Goal: Task Accomplishment & Management: Complete application form

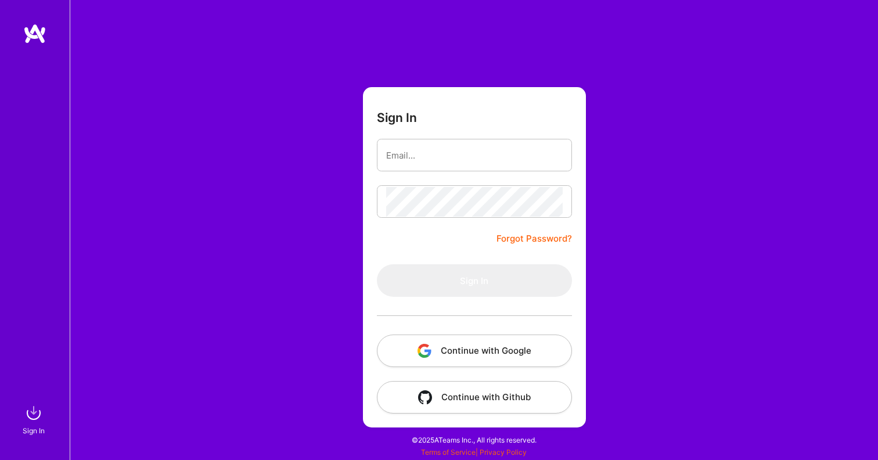
type input "[EMAIL_ADDRESS][DOMAIN_NAME]"
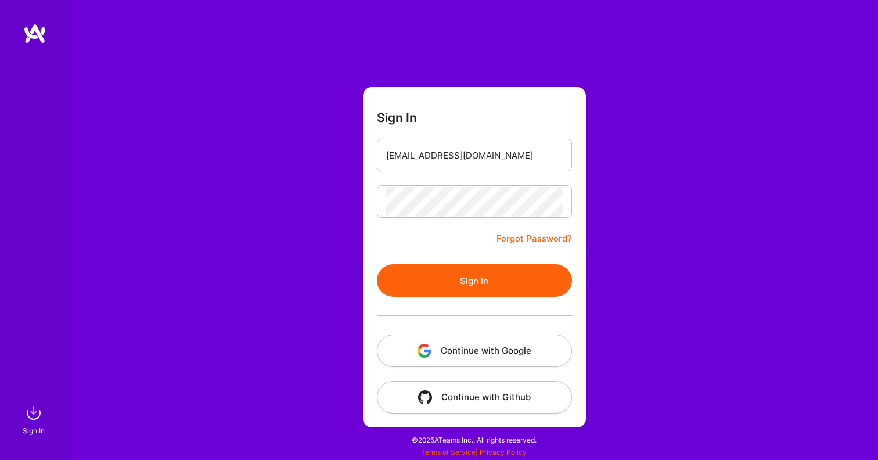
click at [447, 272] on button "Sign In" at bounding box center [474, 280] width 195 height 33
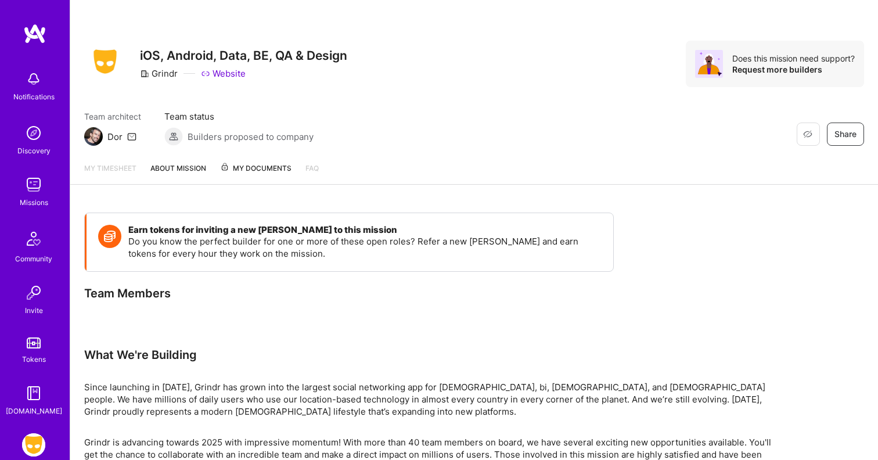
click at [37, 438] on img at bounding box center [33, 444] width 23 height 23
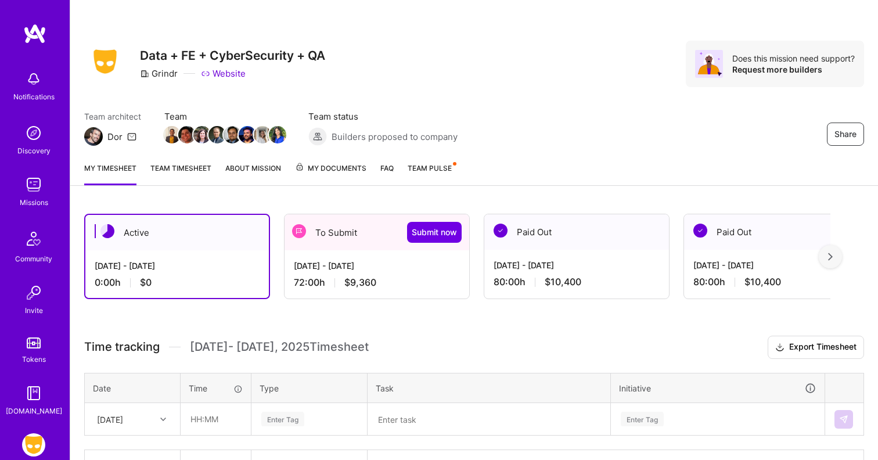
click at [342, 258] on div "[DATE] - [DATE] 72:00 h $9,360" at bounding box center [377, 274] width 185 height 48
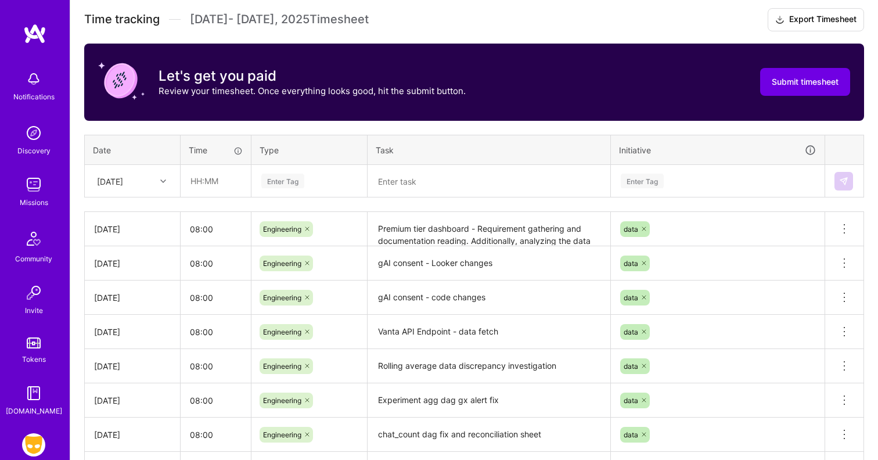
scroll to position [372, 0]
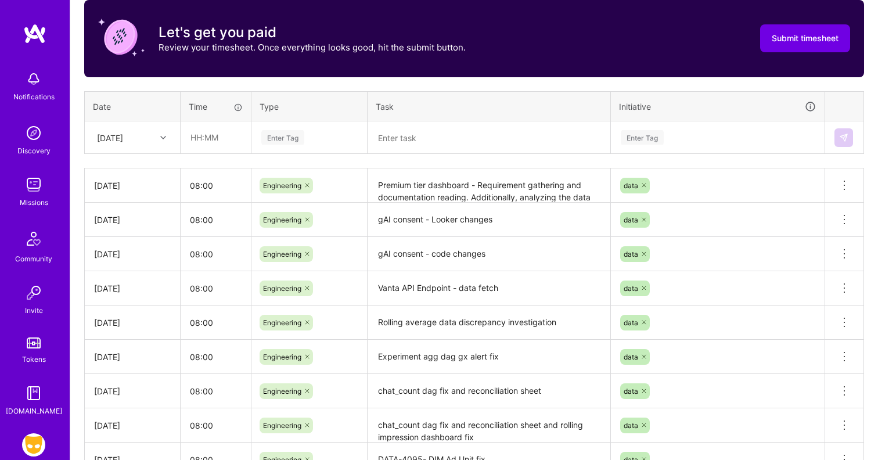
click at [157, 137] on div at bounding box center [165, 137] width 18 height 15
click at [139, 295] on div "[DATE]" at bounding box center [132, 296] width 94 height 21
click at [208, 134] on input "text" at bounding box center [215, 137] width 69 height 31
type input "08:00"
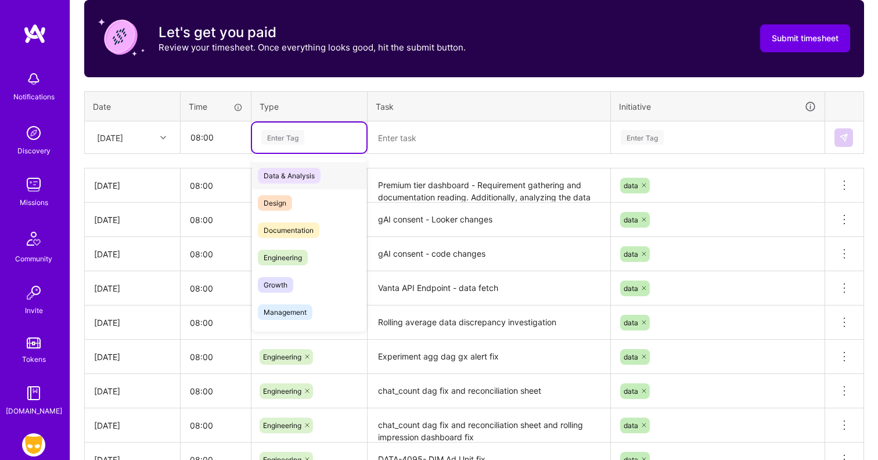
click at [266, 138] on div "Enter Tag" at bounding box center [282, 137] width 43 height 18
click at [276, 256] on span "Engineering" at bounding box center [283, 258] width 50 height 16
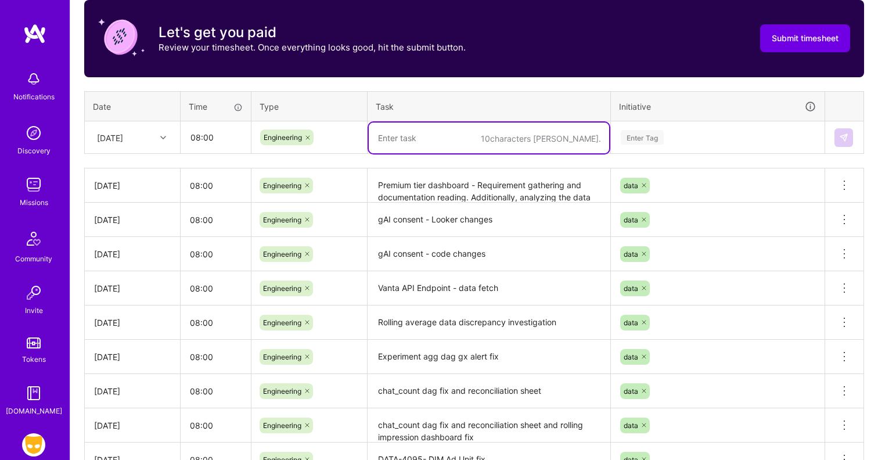
click at [383, 142] on textarea at bounding box center [489, 138] width 240 height 31
drag, startPoint x: 558, startPoint y: 142, endPoint x: 367, endPoint y: 142, distance: 190.5
click at [368, 142] on td "Premium tier - experiment agg table changes" at bounding box center [489, 137] width 243 height 33
type textarea "Premium tier - experiment agg table changes"
click at [663, 136] on div "Enter Tag" at bounding box center [642, 137] width 43 height 18
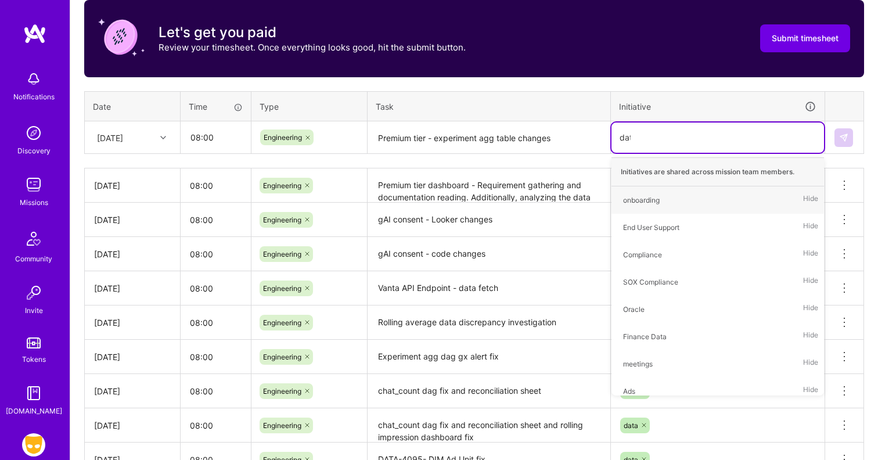
type input "data"
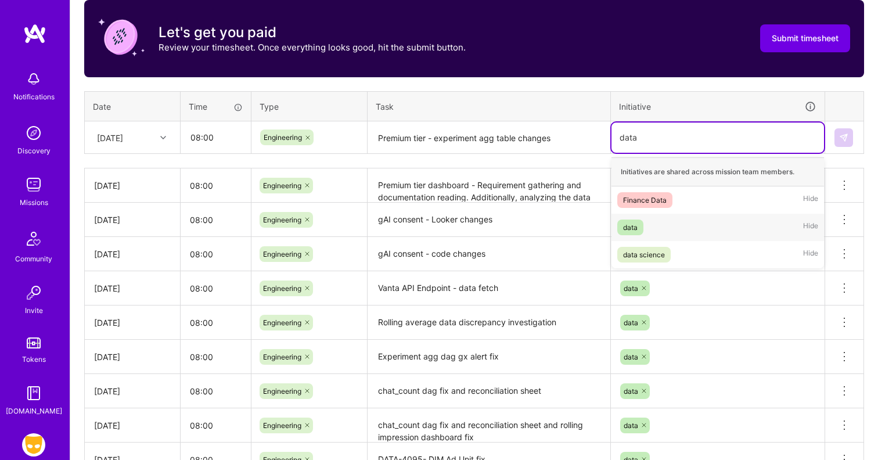
click at [649, 224] on div "data Hide" at bounding box center [718, 227] width 213 height 27
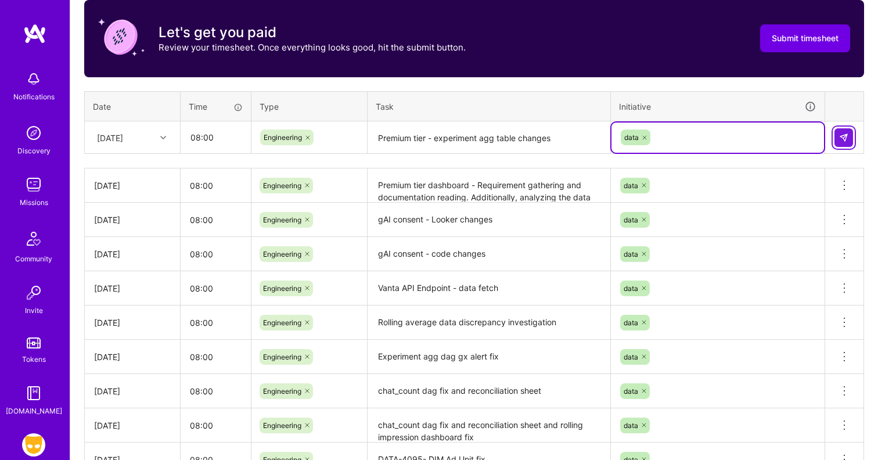
click at [844, 136] on img at bounding box center [843, 137] width 9 height 9
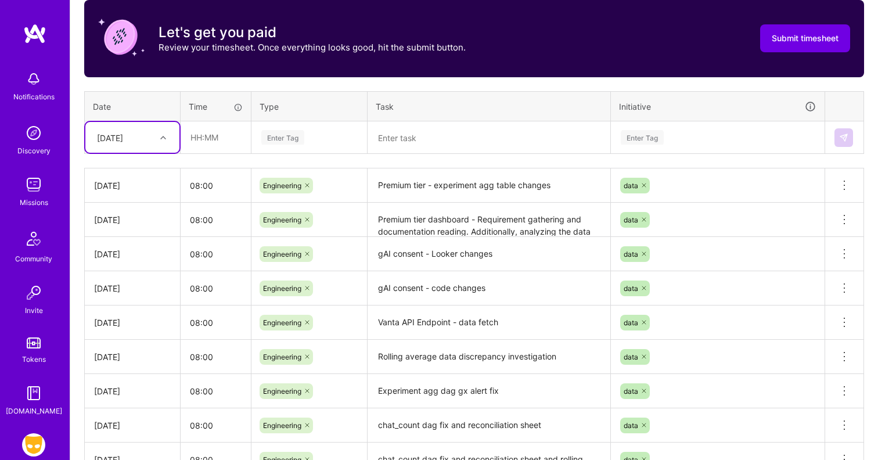
click at [123, 137] on div "[DATE]" at bounding box center [110, 137] width 26 height 12
click at [128, 317] on div "[DATE]" at bounding box center [132, 318] width 94 height 21
click at [215, 135] on input "text" at bounding box center [215, 137] width 69 height 31
type input "08:00"
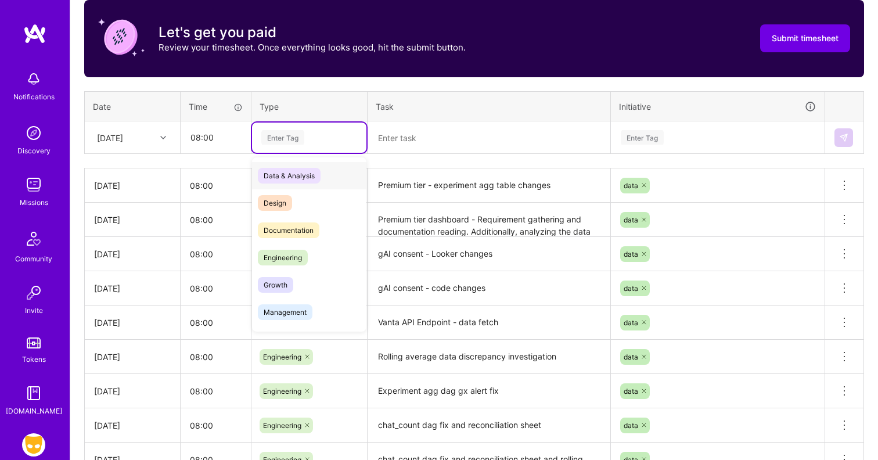
click at [289, 136] on div "Enter Tag" at bounding box center [282, 137] width 43 height 18
click at [294, 260] on span "Engineering" at bounding box center [283, 258] width 50 height 16
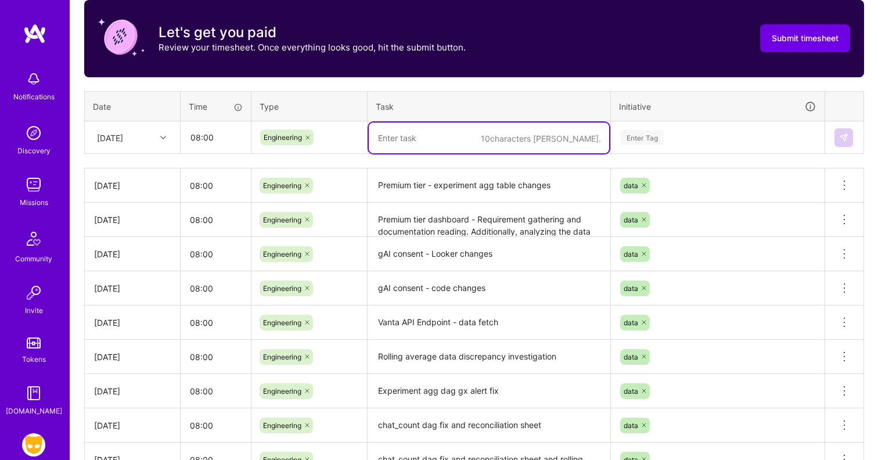
click at [404, 134] on textarea at bounding box center [489, 138] width 240 height 31
paste textarea "Premium tier - experiment agg table changes"
type textarea "Premium tier - experiment agg table changes"
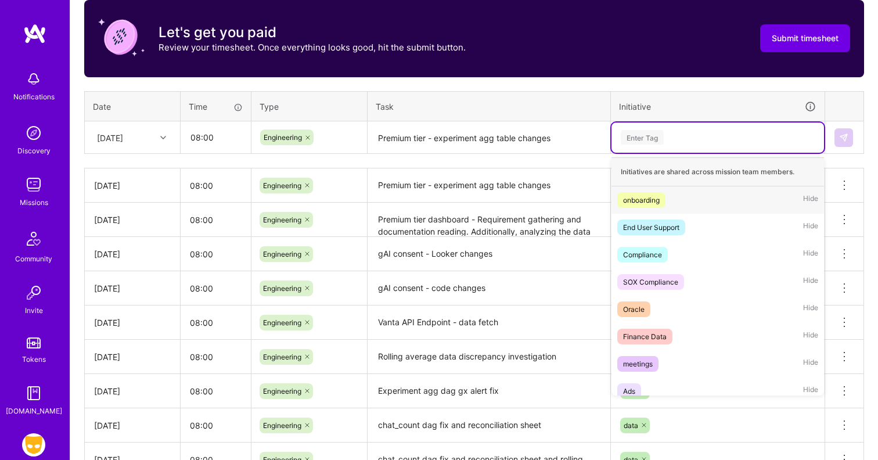
click at [704, 146] on div "Enter Tag" at bounding box center [718, 138] width 213 height 30
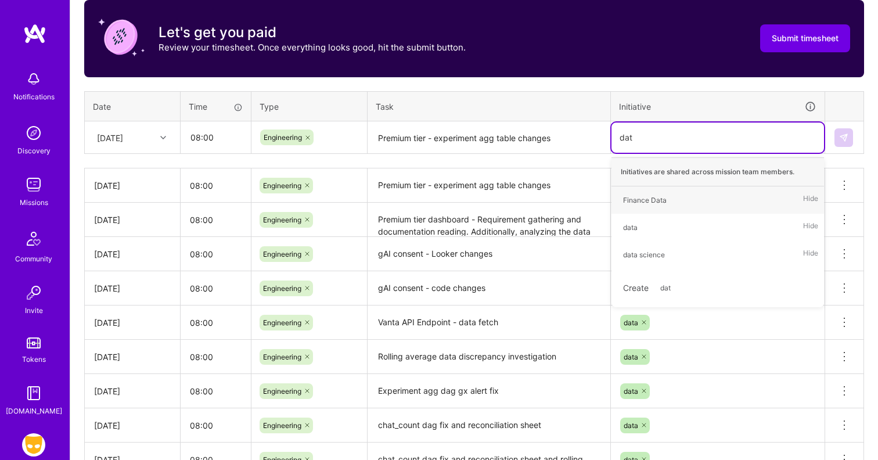
type input "data"
click at [660, 220] on div "data Hide" at bounding box center [718, 227] width 213 height 27
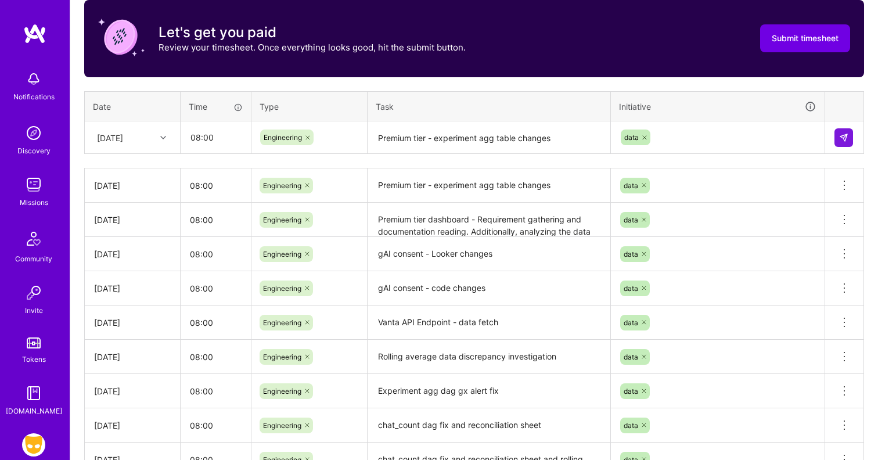
click at [843, 125] on td at bounding box center [844, 137] width 39 height 33
click at [843, 131] on button at bounding box center [844, 137] width 19 height 19
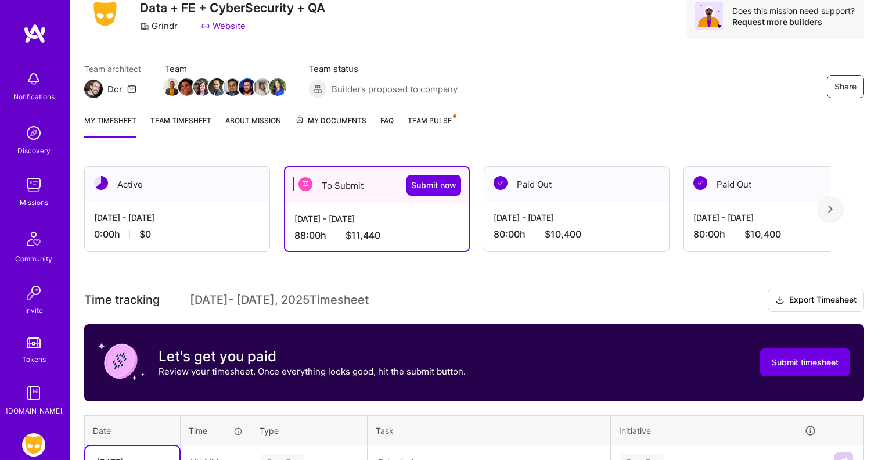
scroll to position [34, 0]
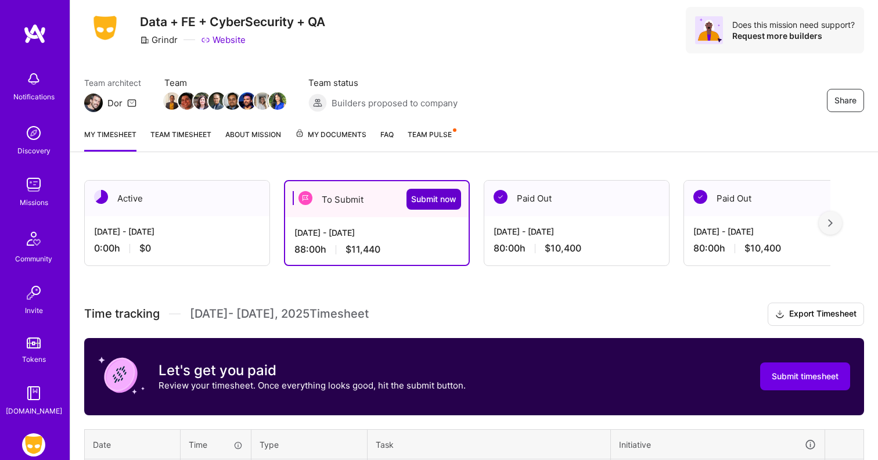
click at [432, 197] on span "Submit now" at bounding box center [433, 199] width 45 height 12
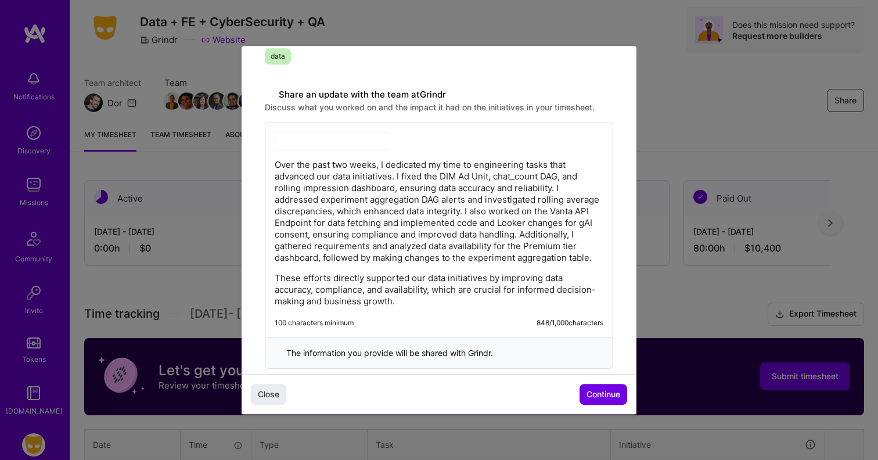
scroll to position [339, 0]
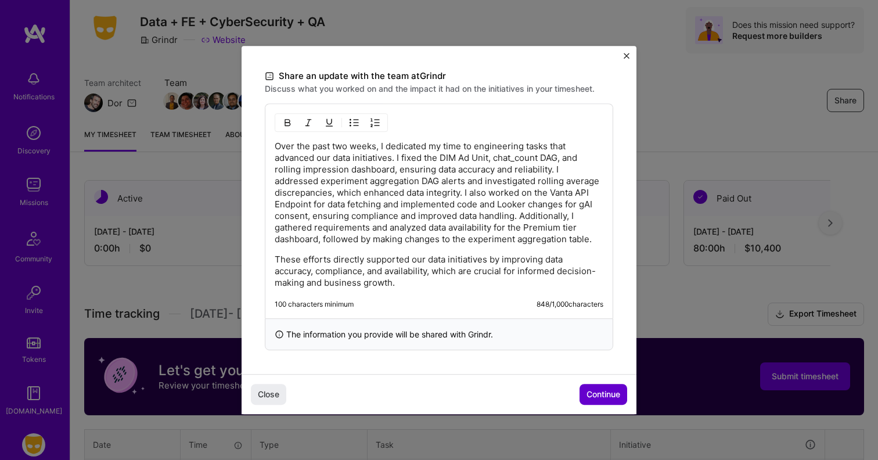
click at [592, 393] on span "Continue" at bounding box center [604, 395] width 34 height 12
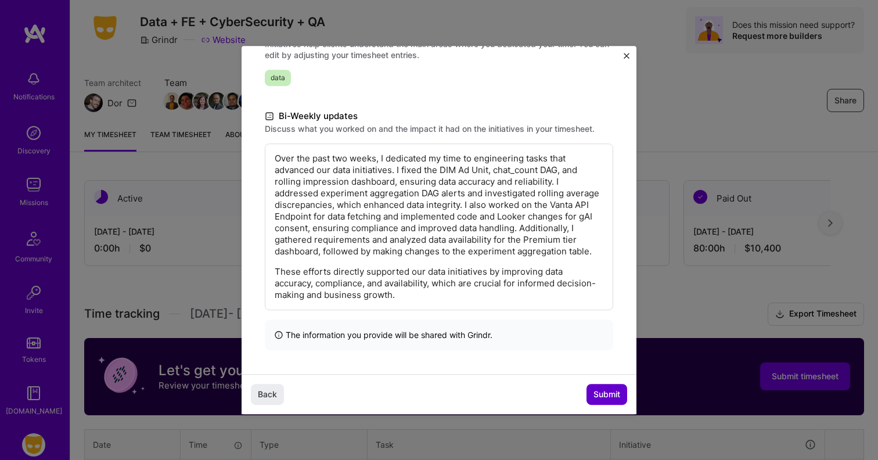
scroll to position [182, 0]
click at [606, 391] on span "Submit" at bounding box center [607, 395] width 27 height 12
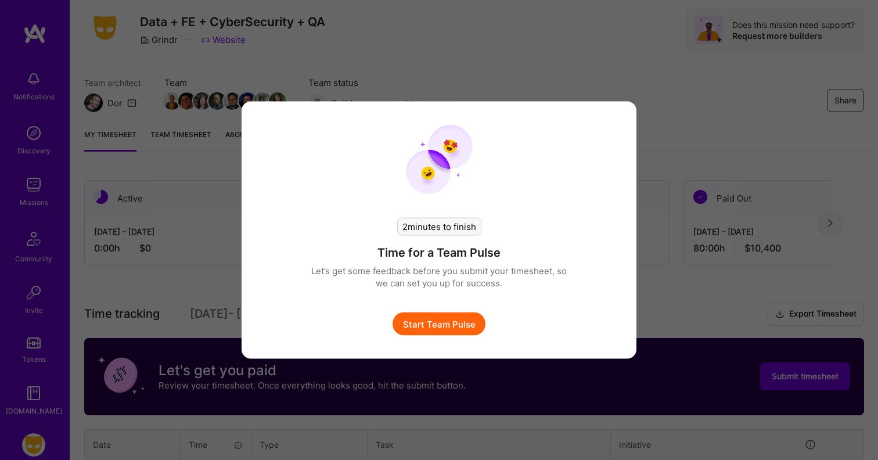
click at [472, 322] on button "Start Team Pulse" at bounding box center [439, 323] width 93 height 23
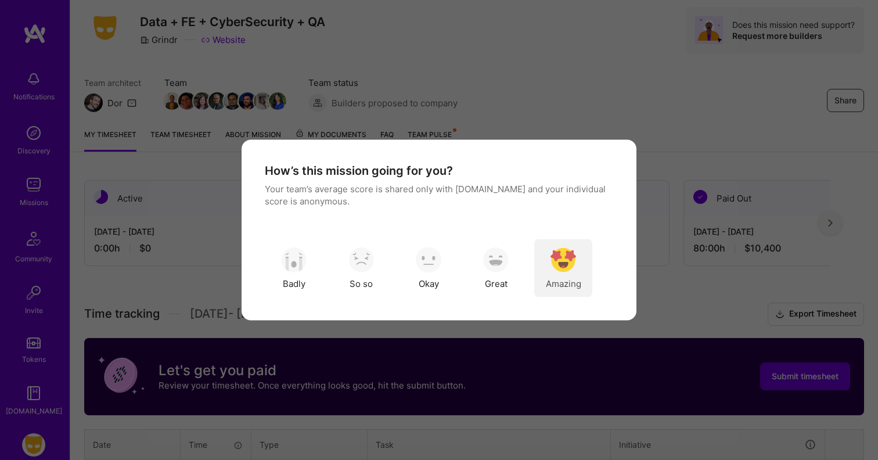
click at [577, 265] on div "Amazing" at bounding box center [563, 268] width 58 height 58
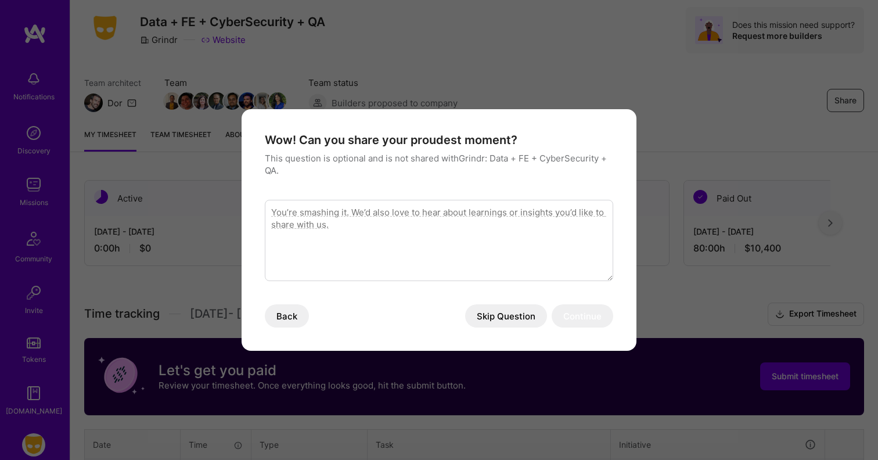
click at [506, 317] on button "Skip Question" at bounding box center [506, 315] width 82 height 23
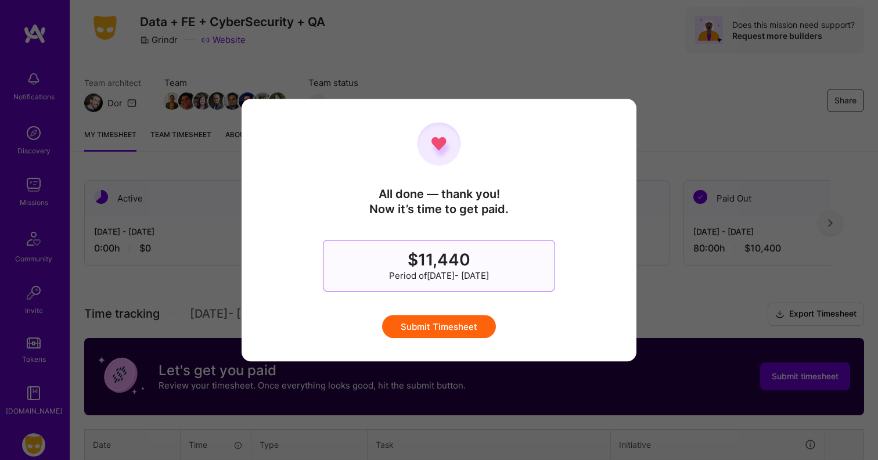
click at [463, 321] on button "Submit Timesheet" at bounding box center [439, 326] width 114 height 23
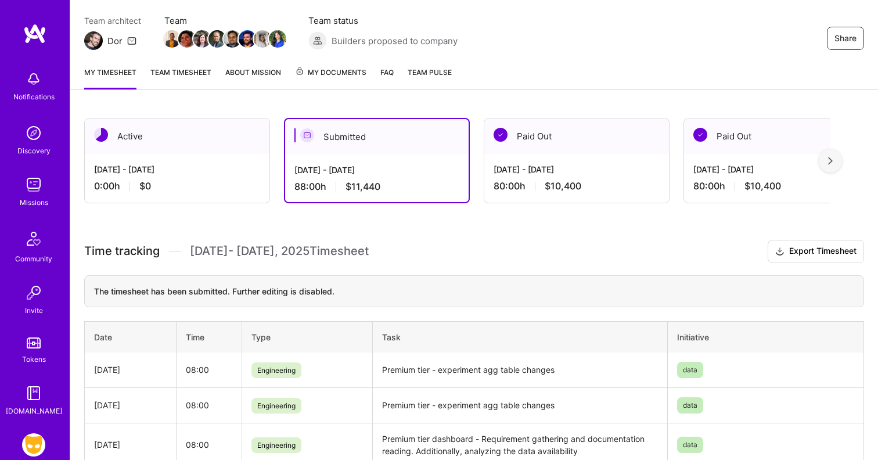
scroll to position [42, 0]
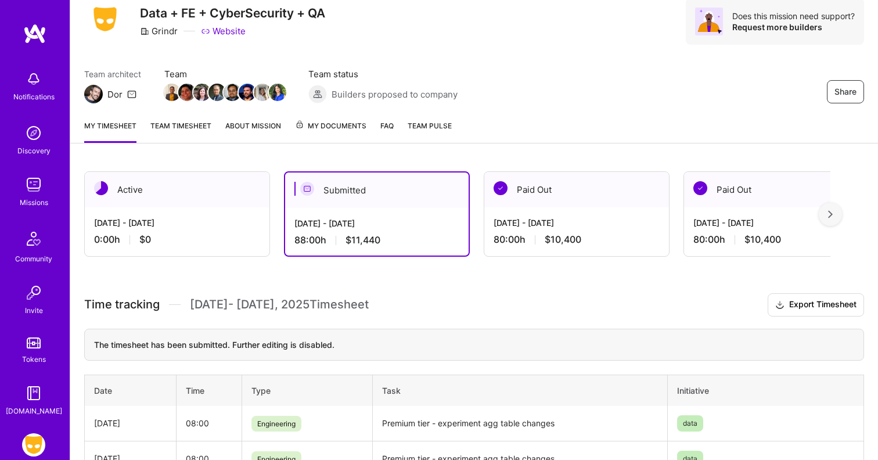
click at [193, 195] on div "Active" at bounding box center [177, 189] width 185 height 35
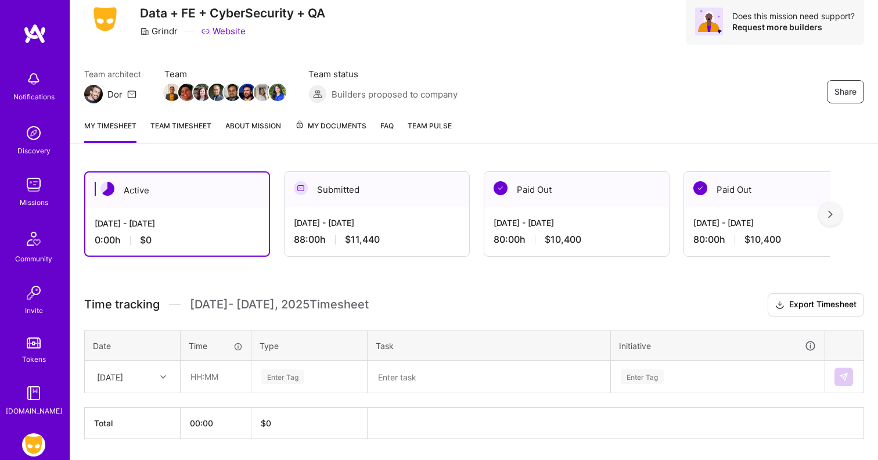
scroll to position [78, 0]
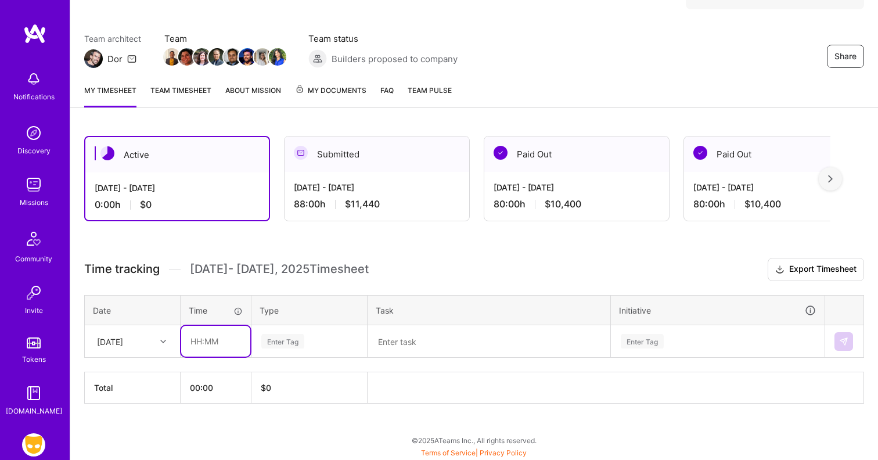
click at [220, 346] on input "text" at bounding box center [215, 341] width 69 height 31
click at [264, 250] on div "Active [DATE] - [DATE] 0:00 h $0 Submitted [DATE] - [DATE] 88:00 h $11,440 Paid…" at bounding box center [474, 291] width 808 height 339
